Goal: Find specific page/section: Find specific page/section

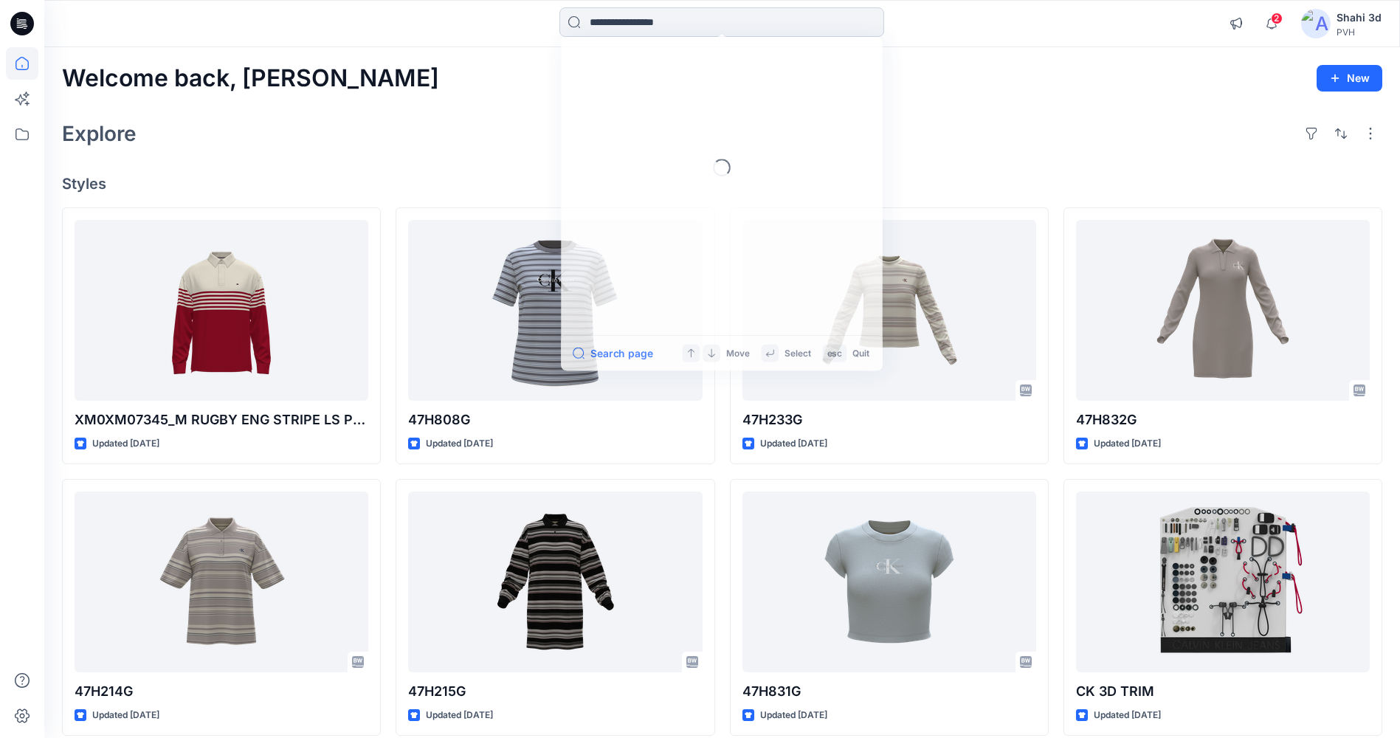
click at [661, 18] on input at bounding box center [721, 22] width 325 height 30
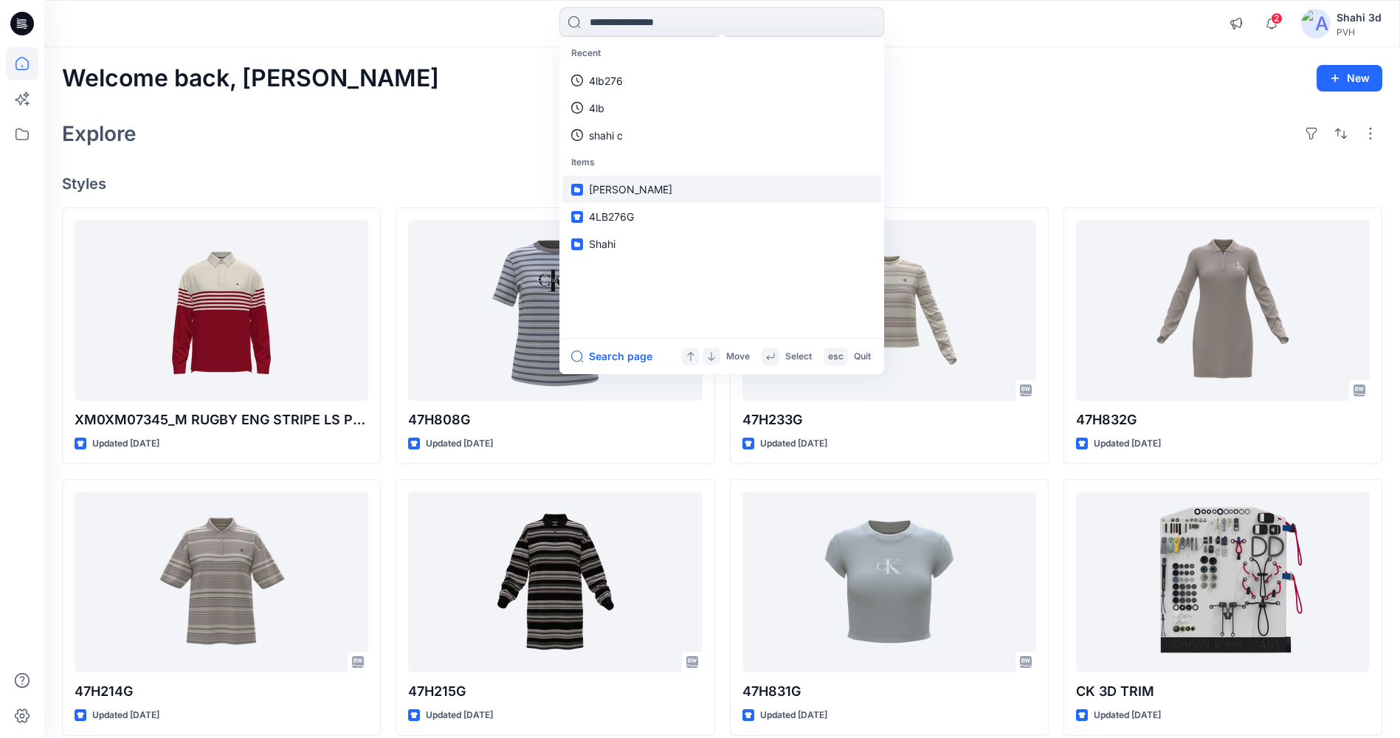
click at [654, 189] on link "[PERSON_NAME]" at bounding box center [721, 189] width 319 height 27
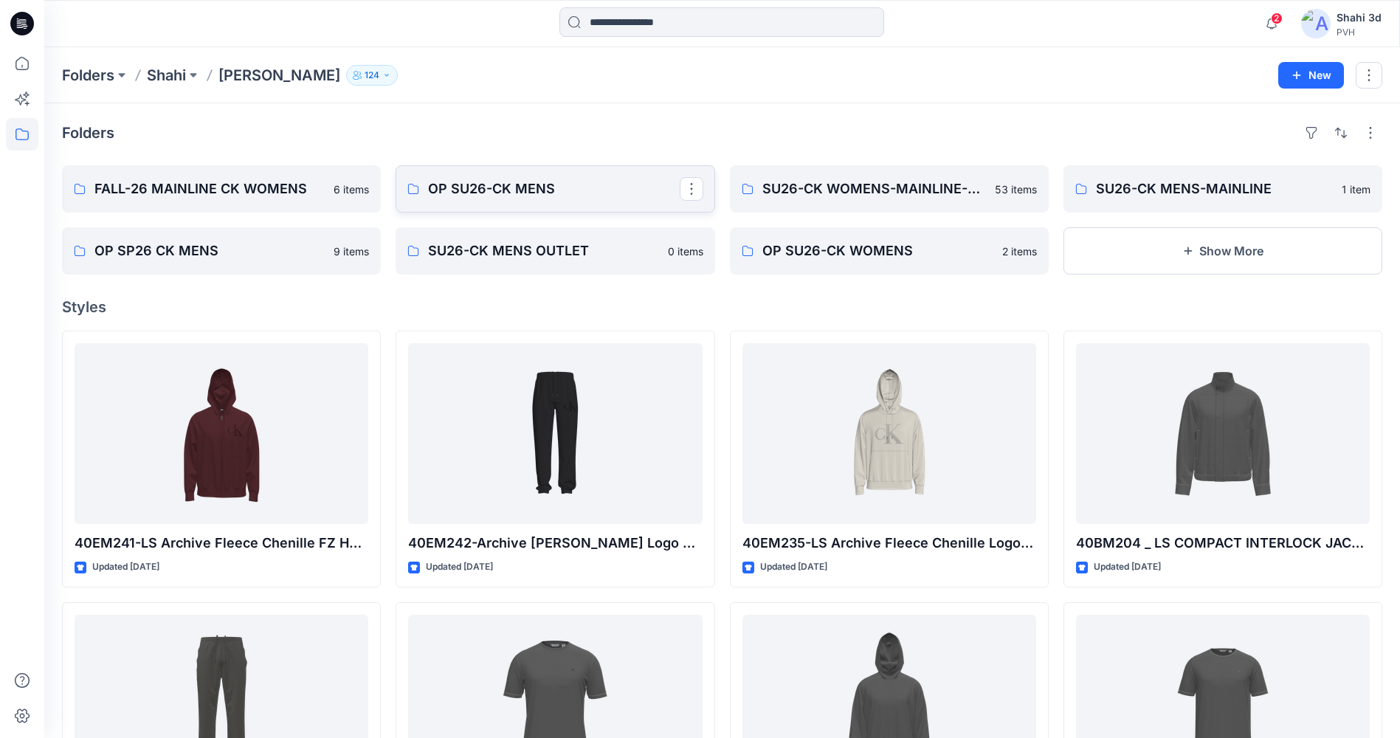
click at [592, 189] on p "OP SU26-CK MENS" at bounding box center [553, 189] width 251 height 21
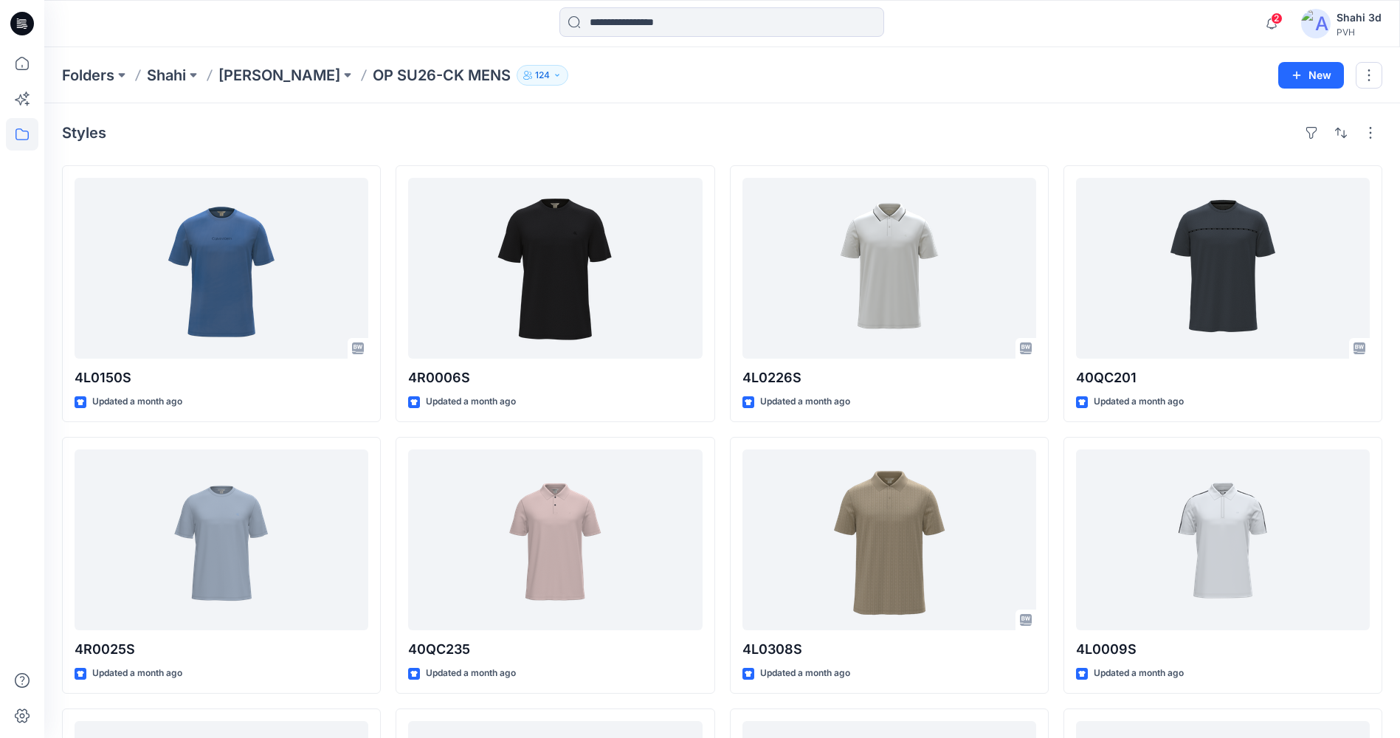
click at [269, 75] on p "[PERSON_NAME]" at bounding box center [279, 75] width 122 height 21
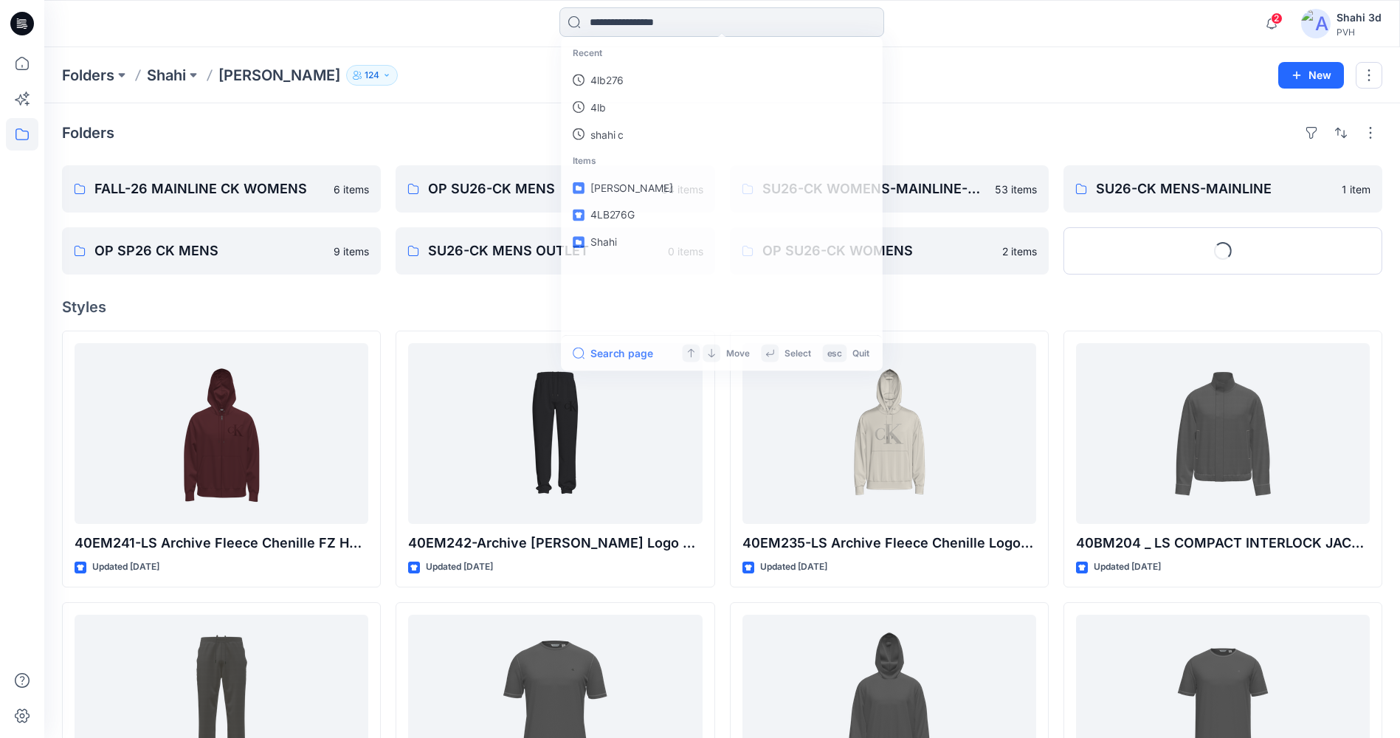
click at [590, 22] on input at bounding box center [721, 22] width 325 height 30
click at [618, 89] on link "4lb276" at bounding box center [721, 80] width 319 height 27
